Goal: Find specific page/section: Find specific page/section

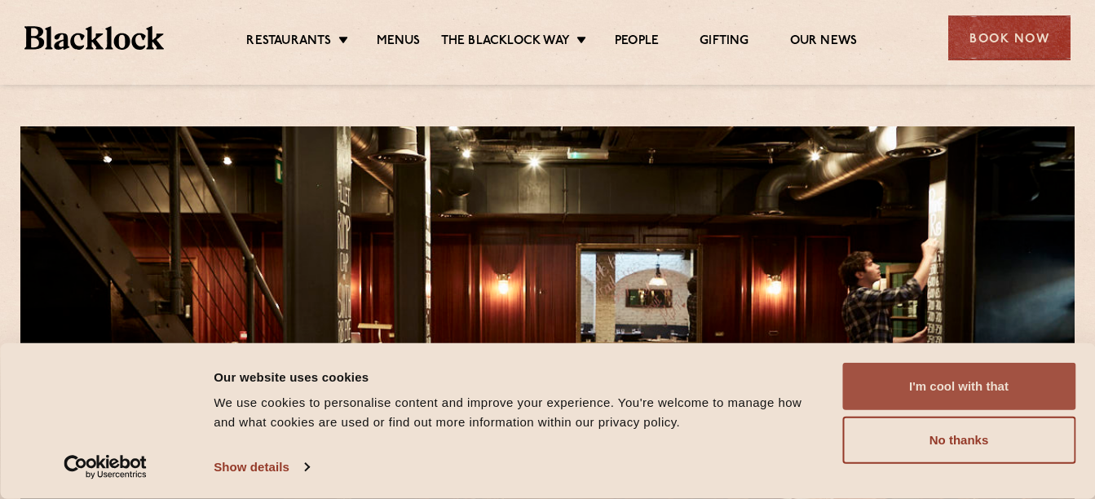
click at [938, 381] on button "I'm cool with that" at bounding box center [958, 386] width 233 height 47
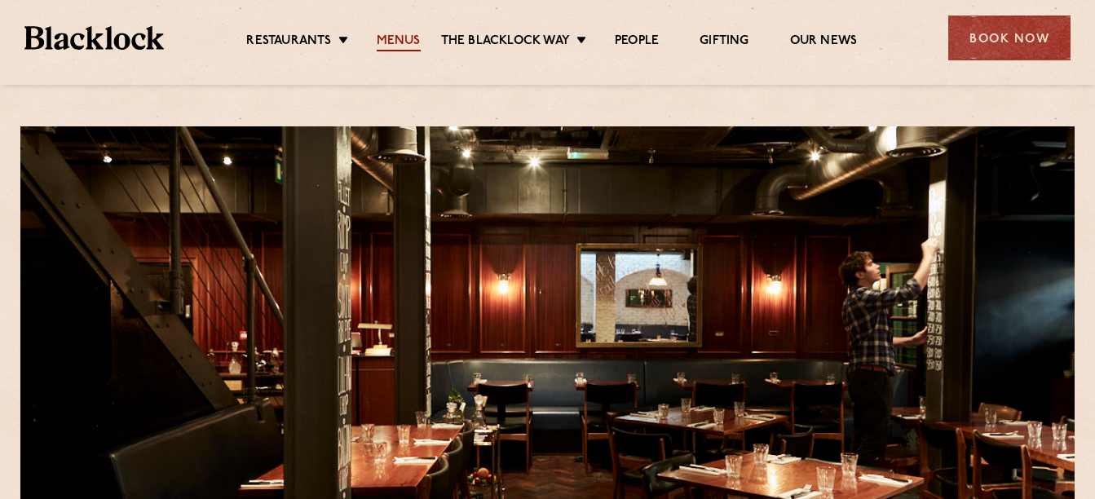
click at [406, 34] on link "Menus" at bounding box center [399, 42] width 44 height 18
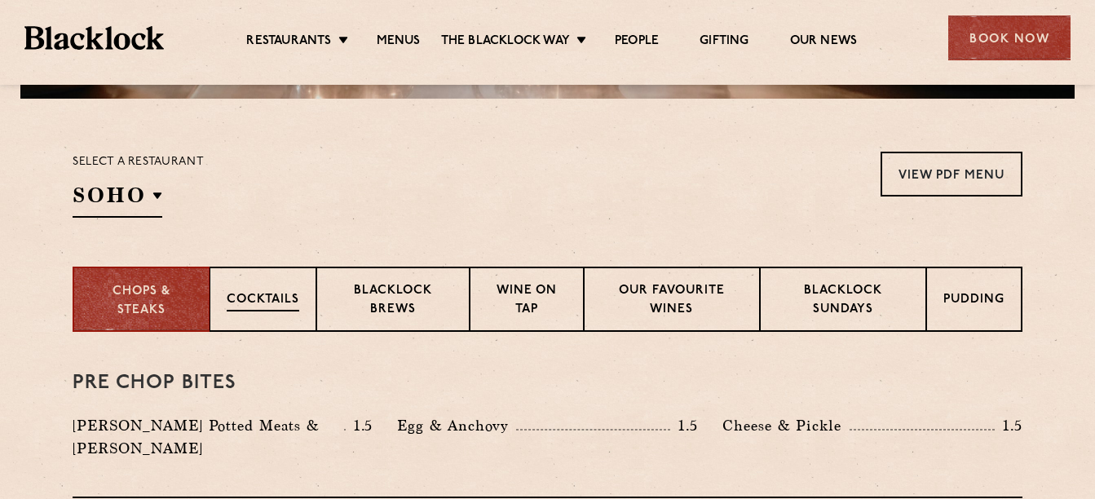
scroll to position [489, 0]
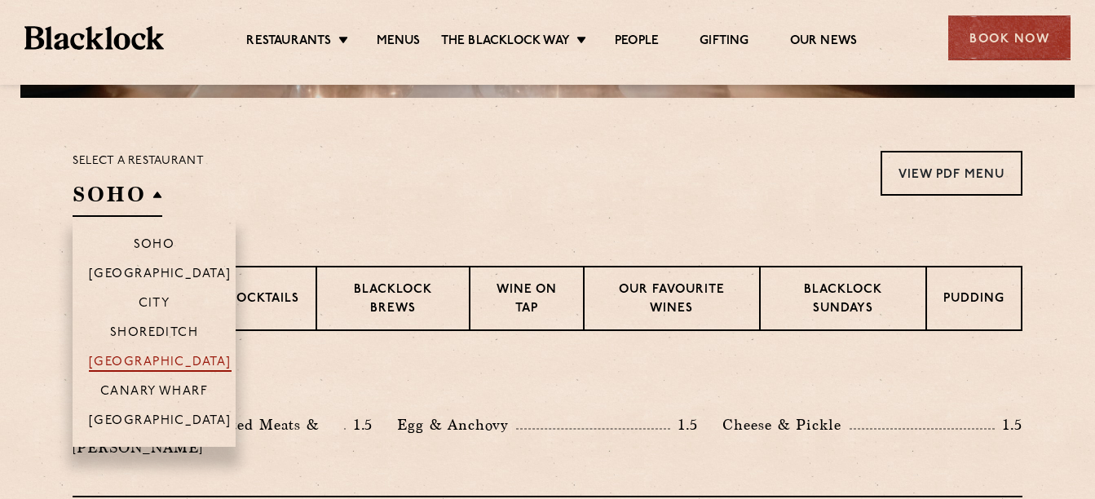
click at [182, 364] on p "[GEOGRAPHIC_DATA]" at bounding box center [160, 363] width 143 height 16
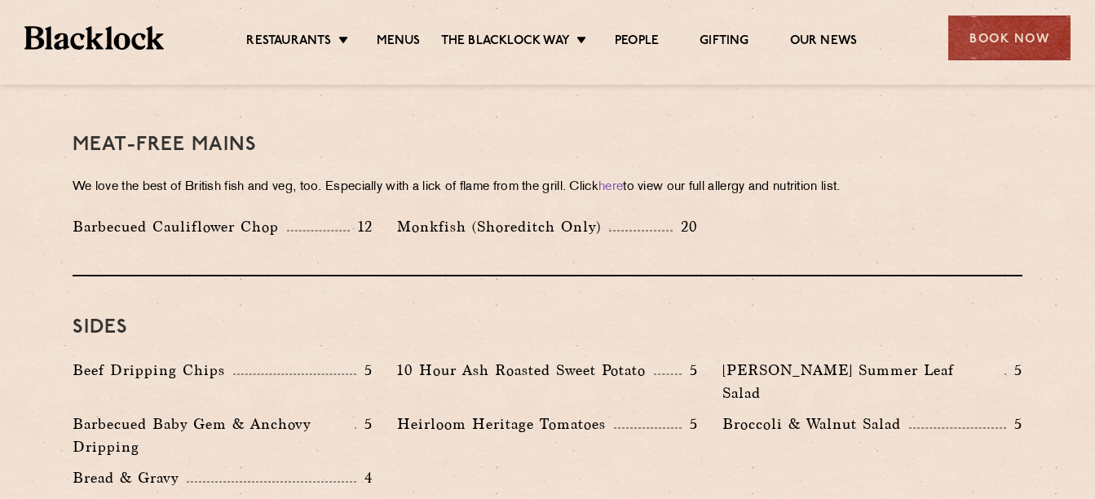
scroll to position [2364, 0]
